Goal: Information Seeking & Learning: Find specific fact

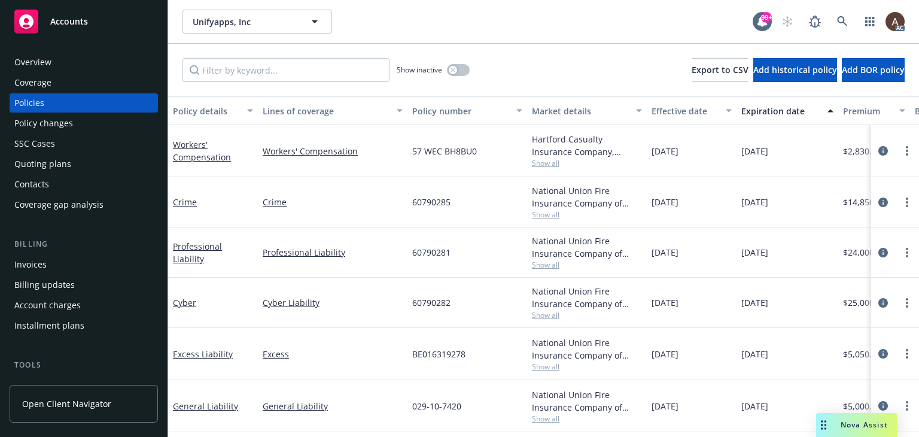
click at [83, 131] on div "Policy changes" at bounding box center [83, 123] width 139 height 19
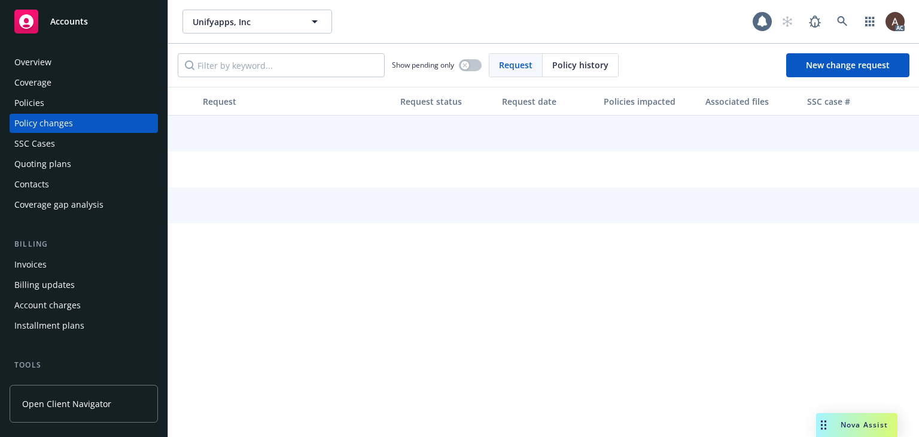
click at [69, 122] on div "Policy changes" at bounding box center [43, 123] width 59 height 19
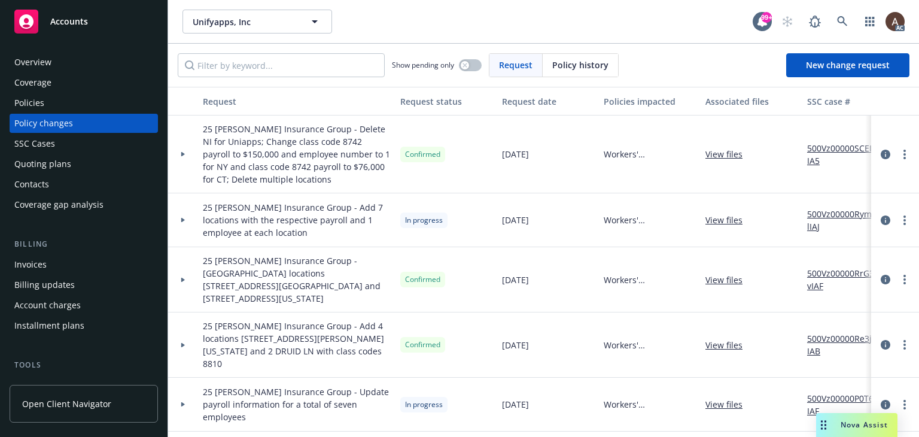
click at [182, 221] on icon at bounding box center [183, 220] width 4 height 5
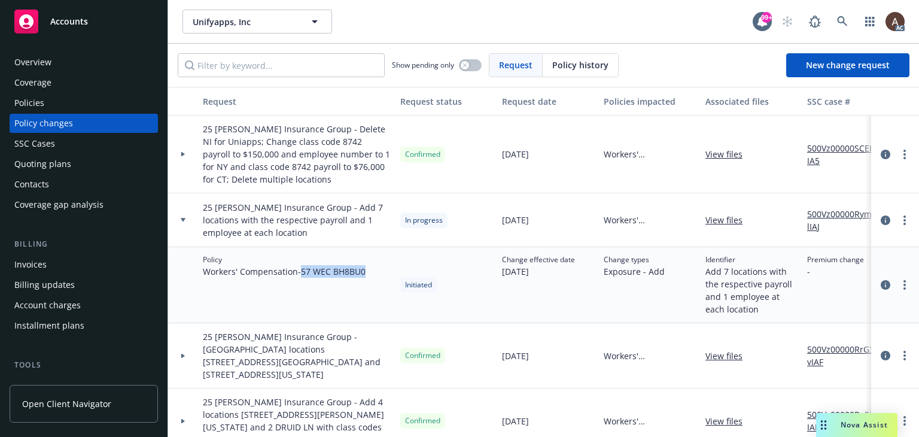
drag, startPoint x: 304, startPoint y: 271, endPoint x: 371, endPoint y: 271, distance: 67.0
click at [371, 271] on div "Policy Workers' Compensation - 57 WEC BH8BU0" at bounding box center [297, 285] width 198 height 76
copy span "57 WEC BH8BU0"
